Goal: Find specific page/section: Find specific page/section

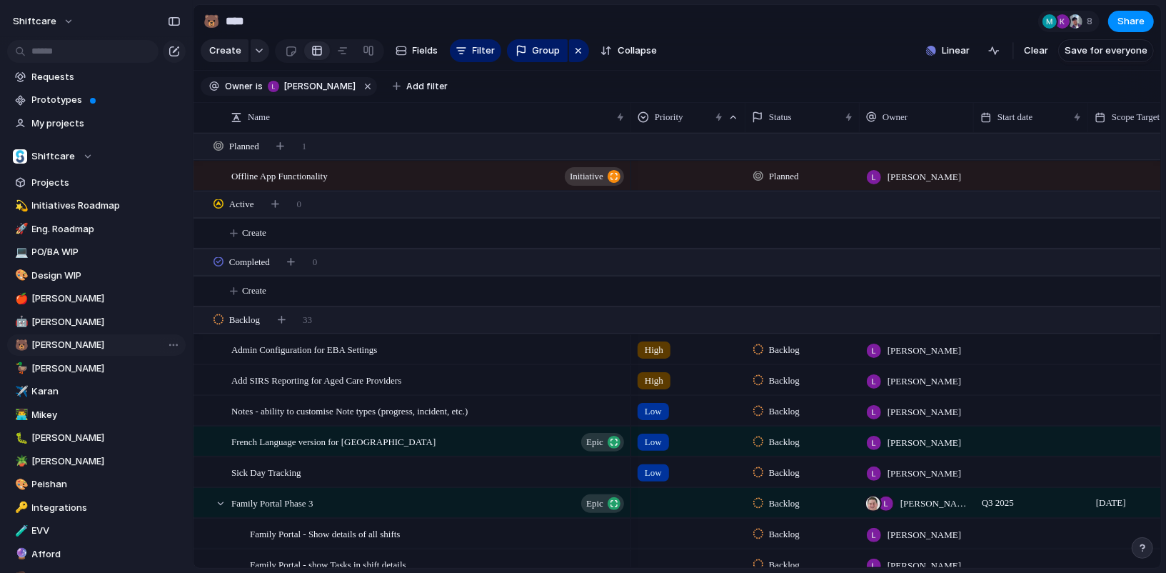
scroll to position [25, 0]
click at [104, 350] on span "[PERSON_NAME]" at bounding box center [106, 344] width 149 height 14
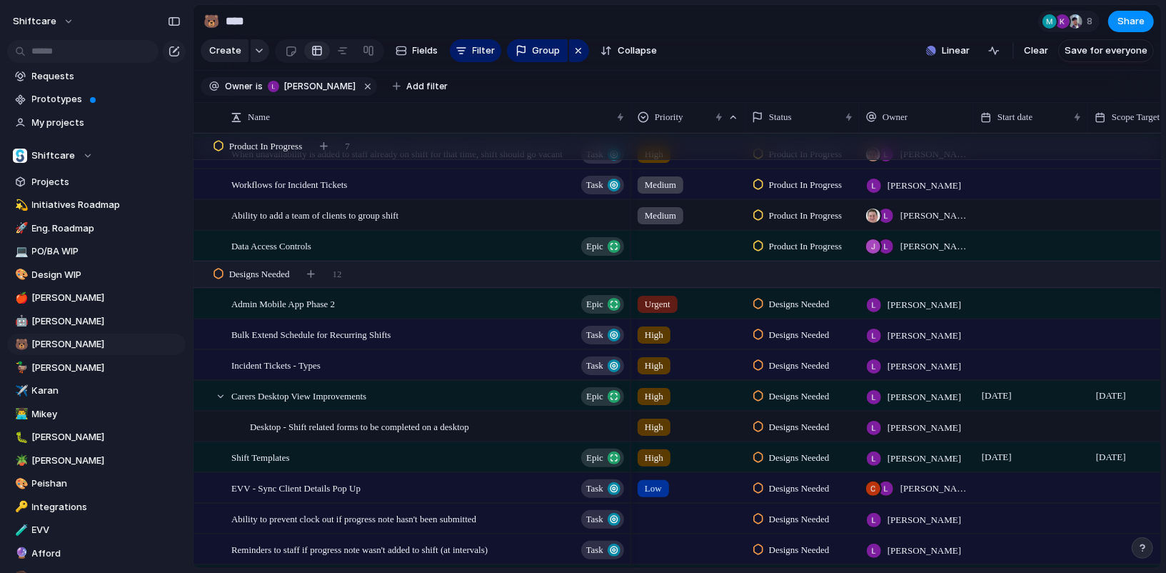
scroll to position [1726, 0]
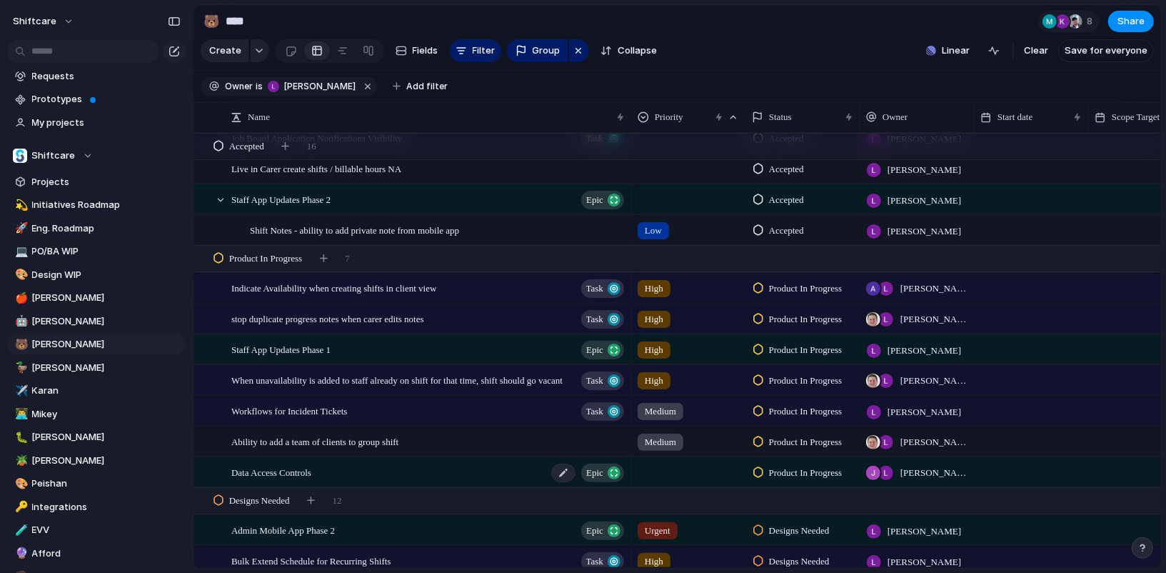
click at [330, 470] on div "Data Access Controls Epic" at bounding box center [428, 472] width 395 height 29
